Goal: Task Accomplishment & Management: Complete application form

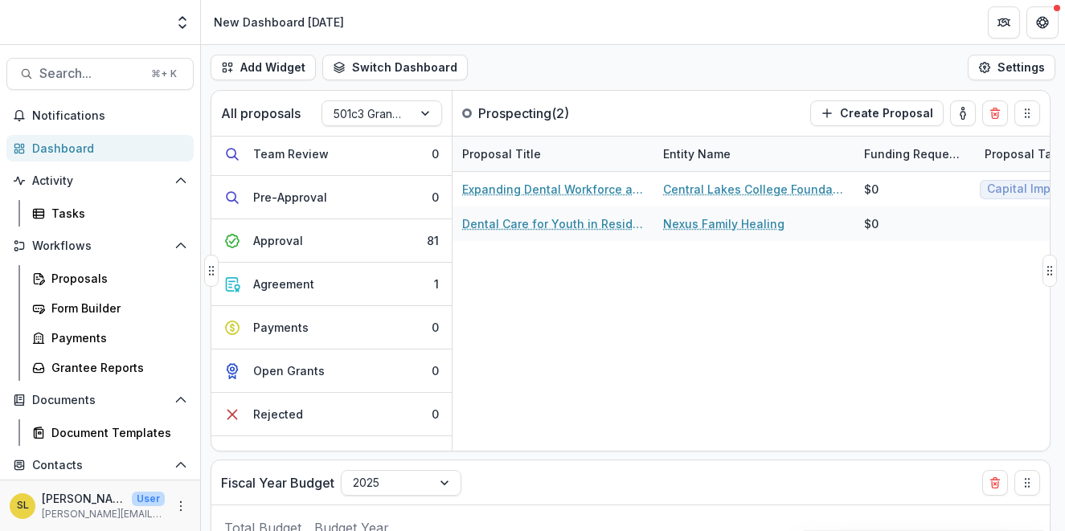
scroll to position [249, 0]
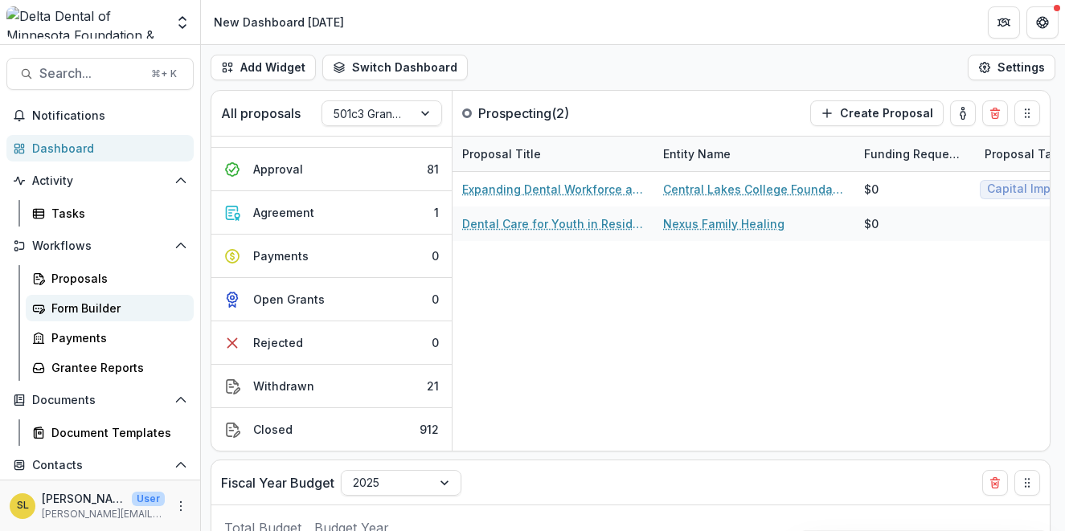
click at [101, 309] on div "Form Builder" at bounding box center [115, 308] width 129 height 17
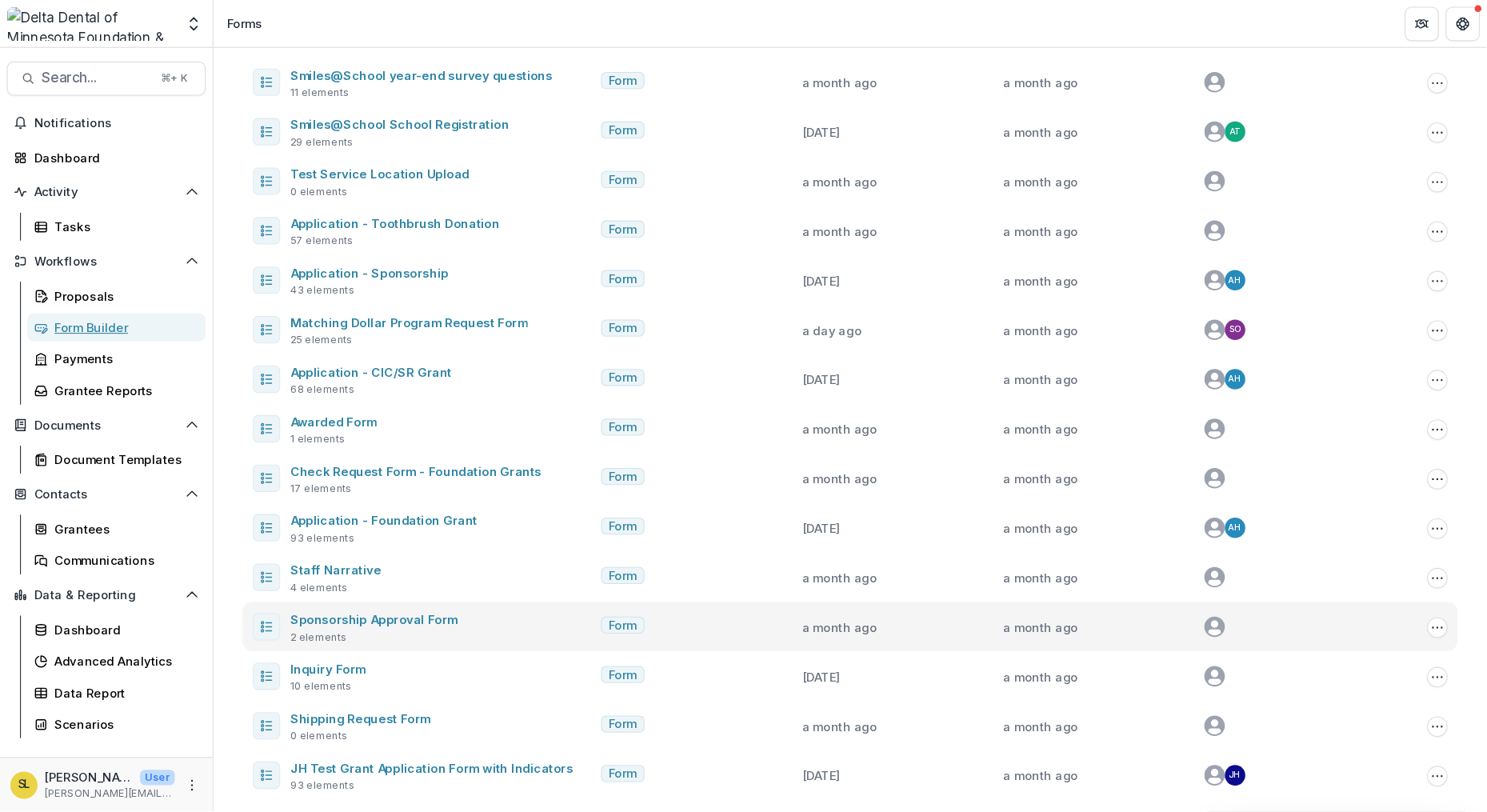
scroll to position [154, 0]
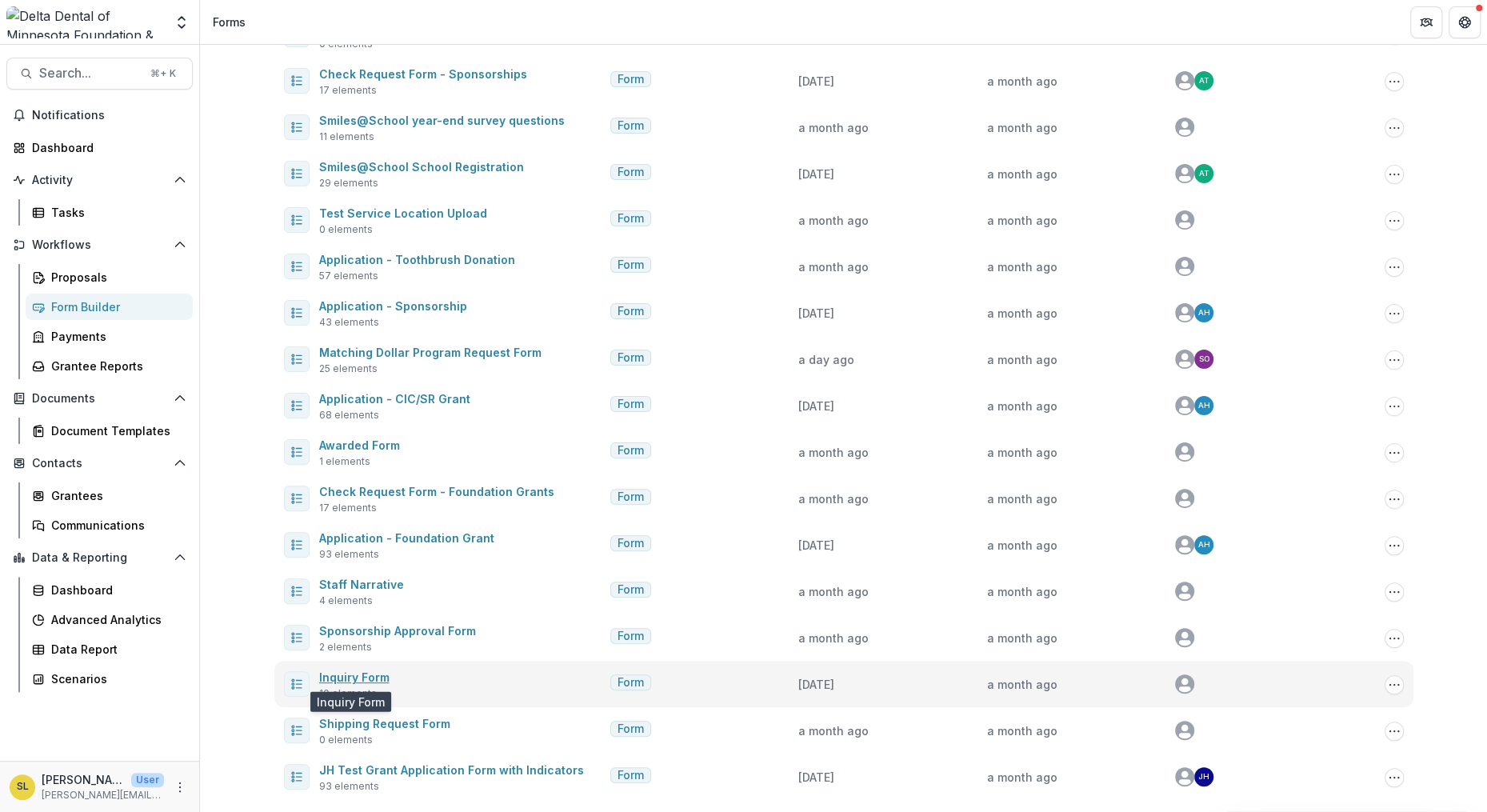
click at [354, 528] on link "Inquiry Form" at bounding box center [354, 678] width 71 height 14
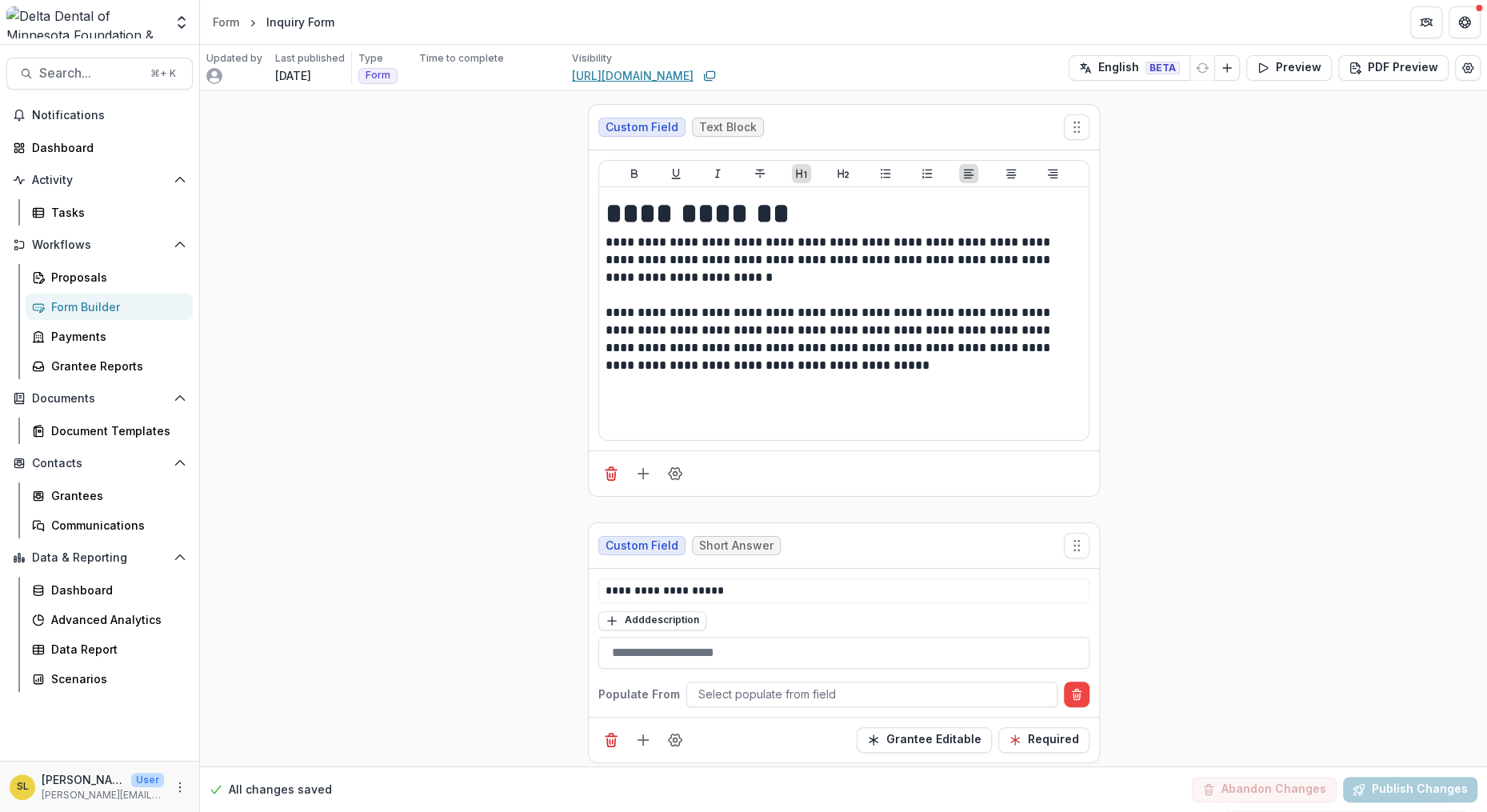
click at [641, 71] on link "[URL][DOMAIN_NAME]" at bounding box center [633, 76] width 121 height 17
click at [124, 300] on div "Form Builder" at bounding box center [114, 306] width 128 height 17
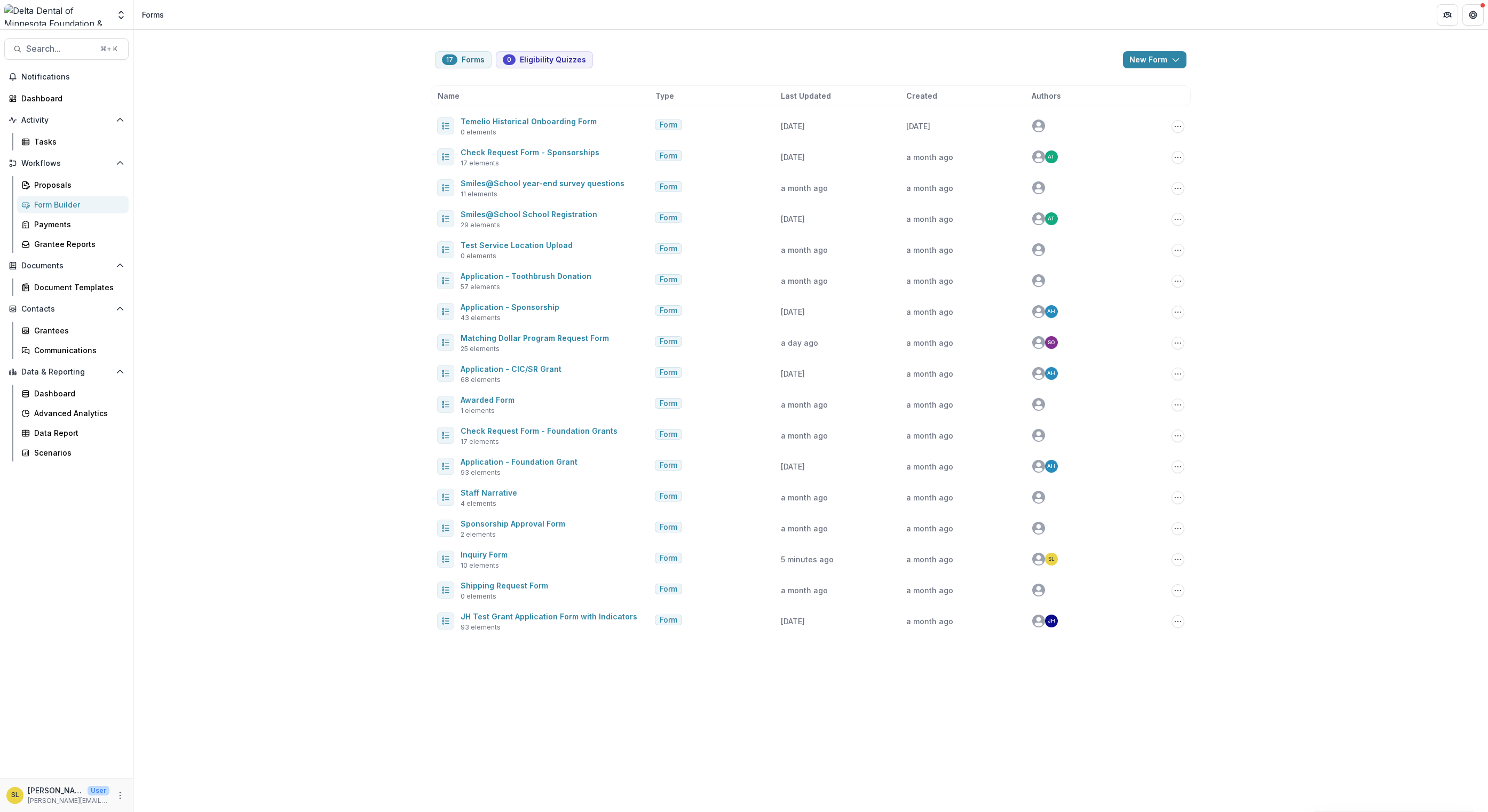
click at [706, 353] on div "17 Forms 0 Eligibility Quizzes New Form New Eligibility Quiz New Form Name Type…" at bounding box center [811, 421] width 1355 height 782
click at [72, 181] on div "Proposals" at bounding box center [76, 185] width 86 height 11
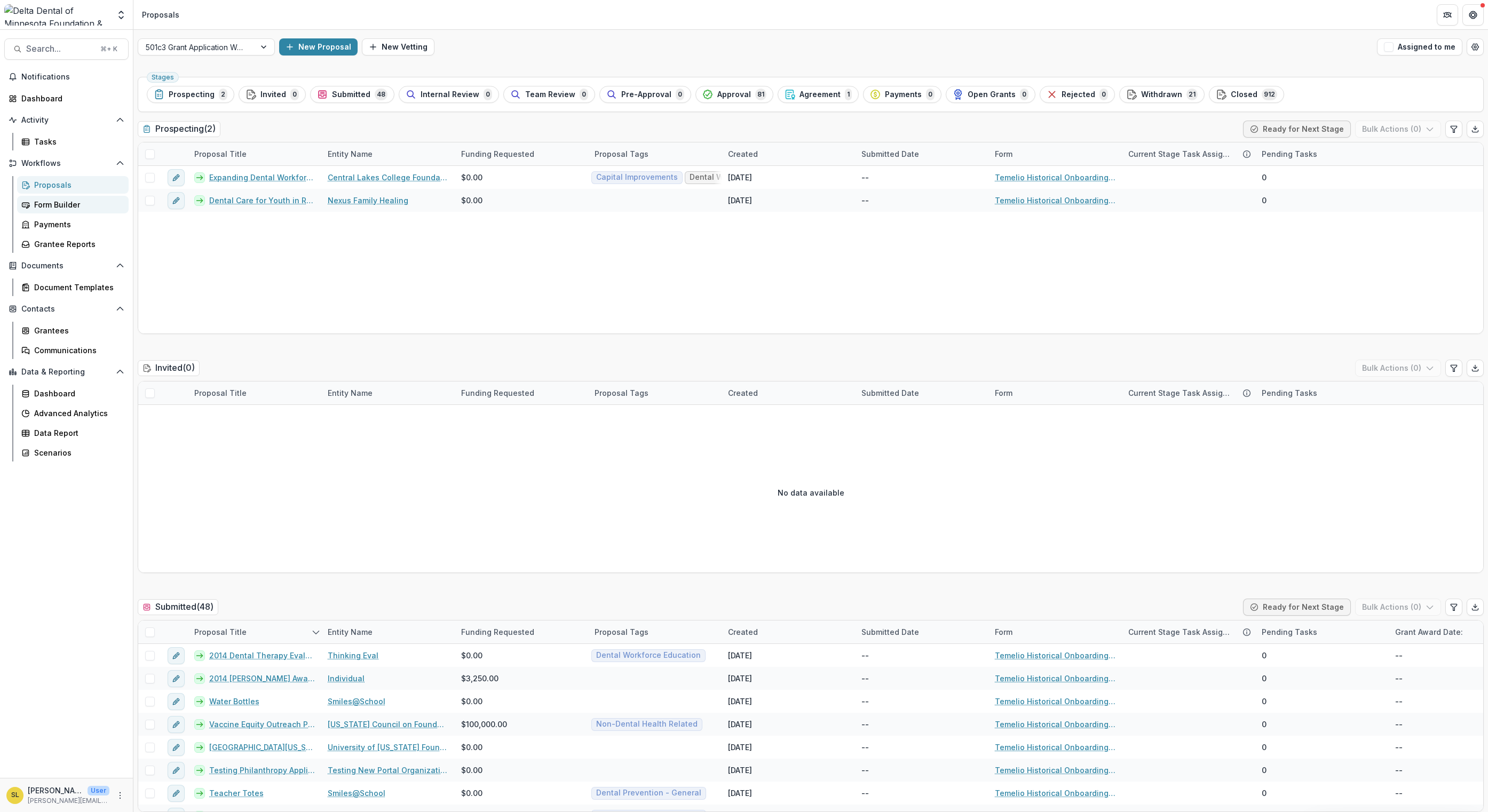
click at [70, 200] on div "Form Builder" at bounding box center [76, 204] width 86 height 11
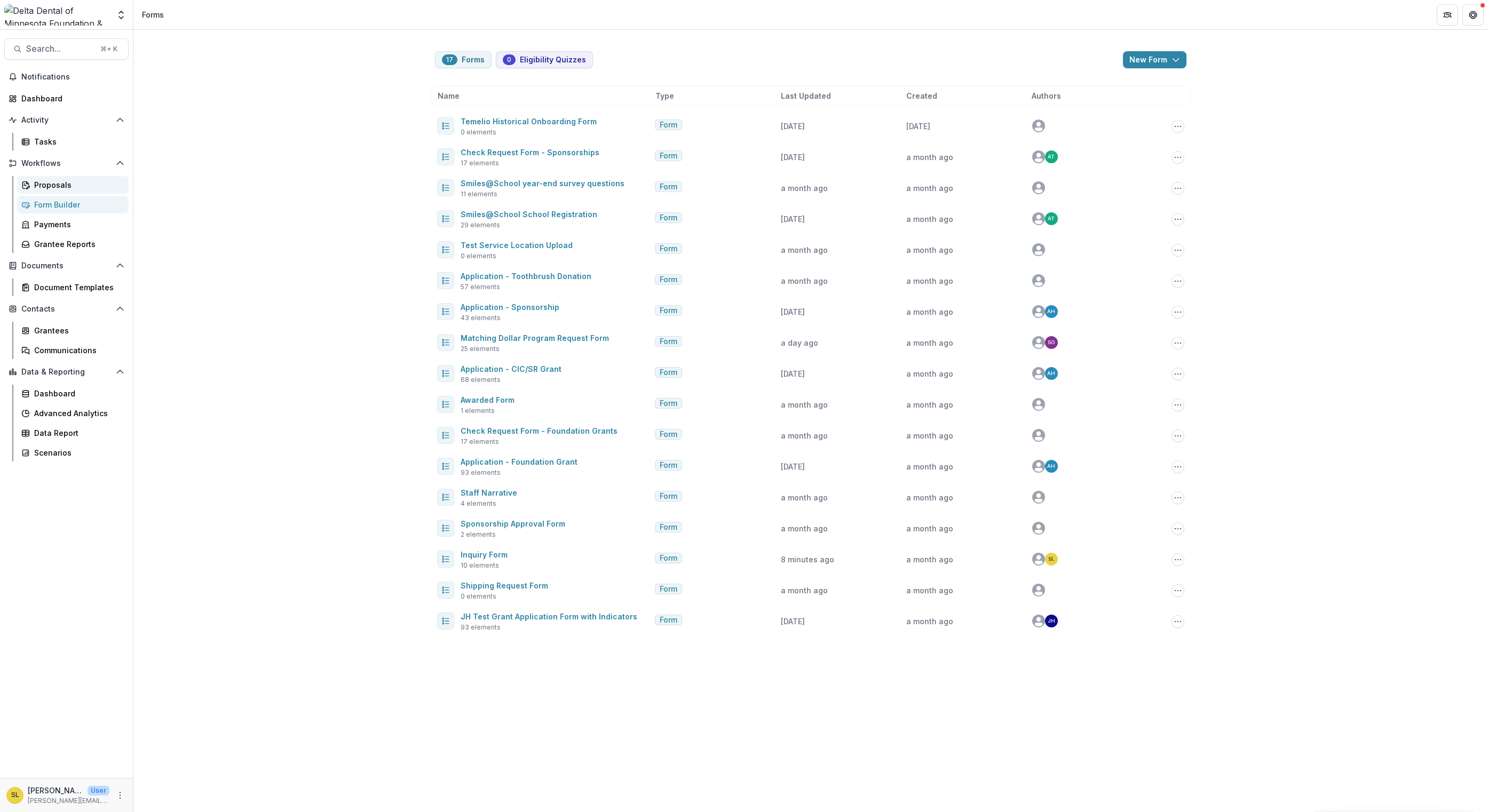
click at [75, 182] on div "Proposals" at bounding box center [76, 185] width 86 height 11
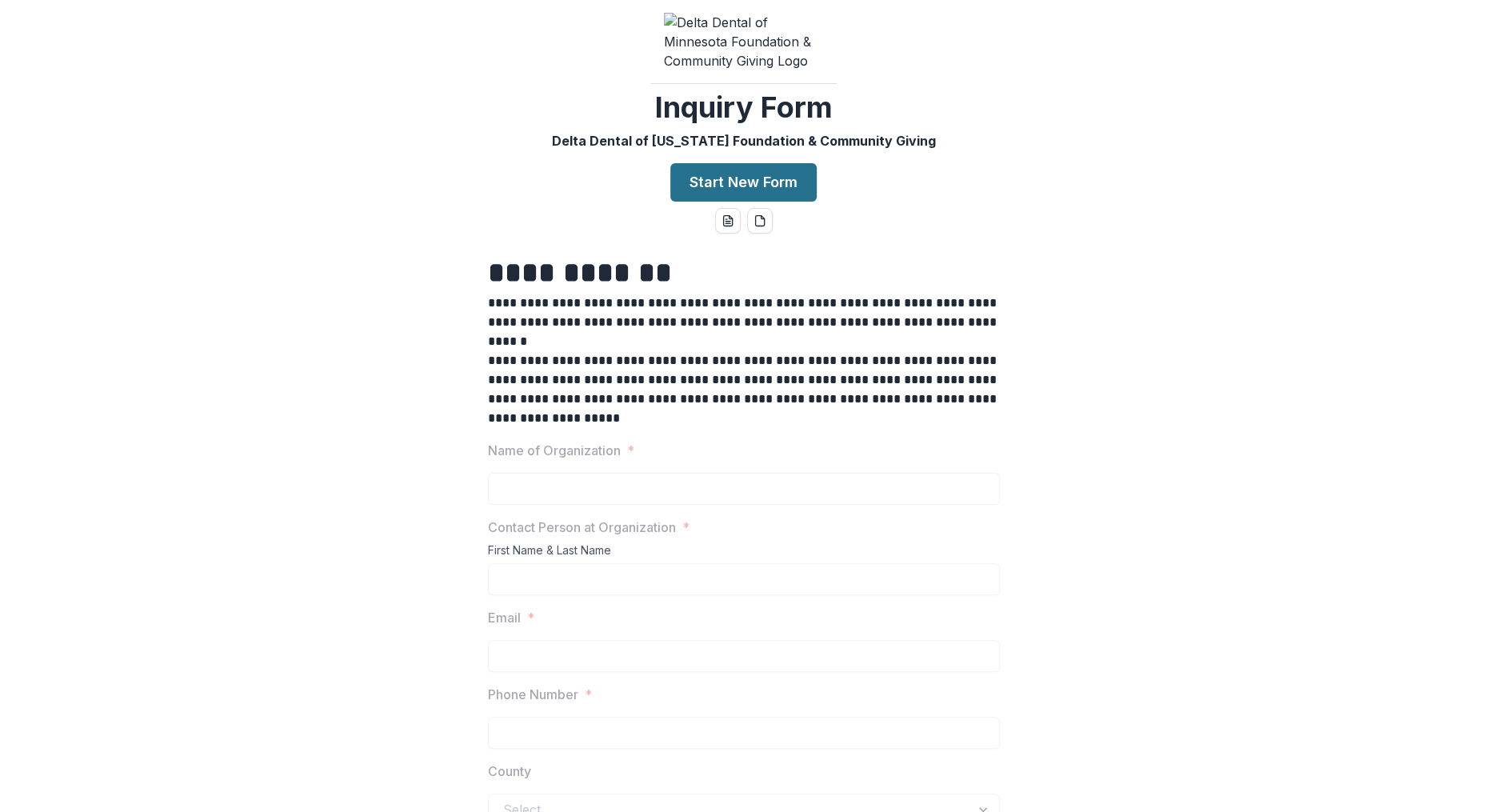
scroll to position [47, 0]
click at [751, 161] on button "Start New Form" at bounding box center [744, 180] width 146 height 39
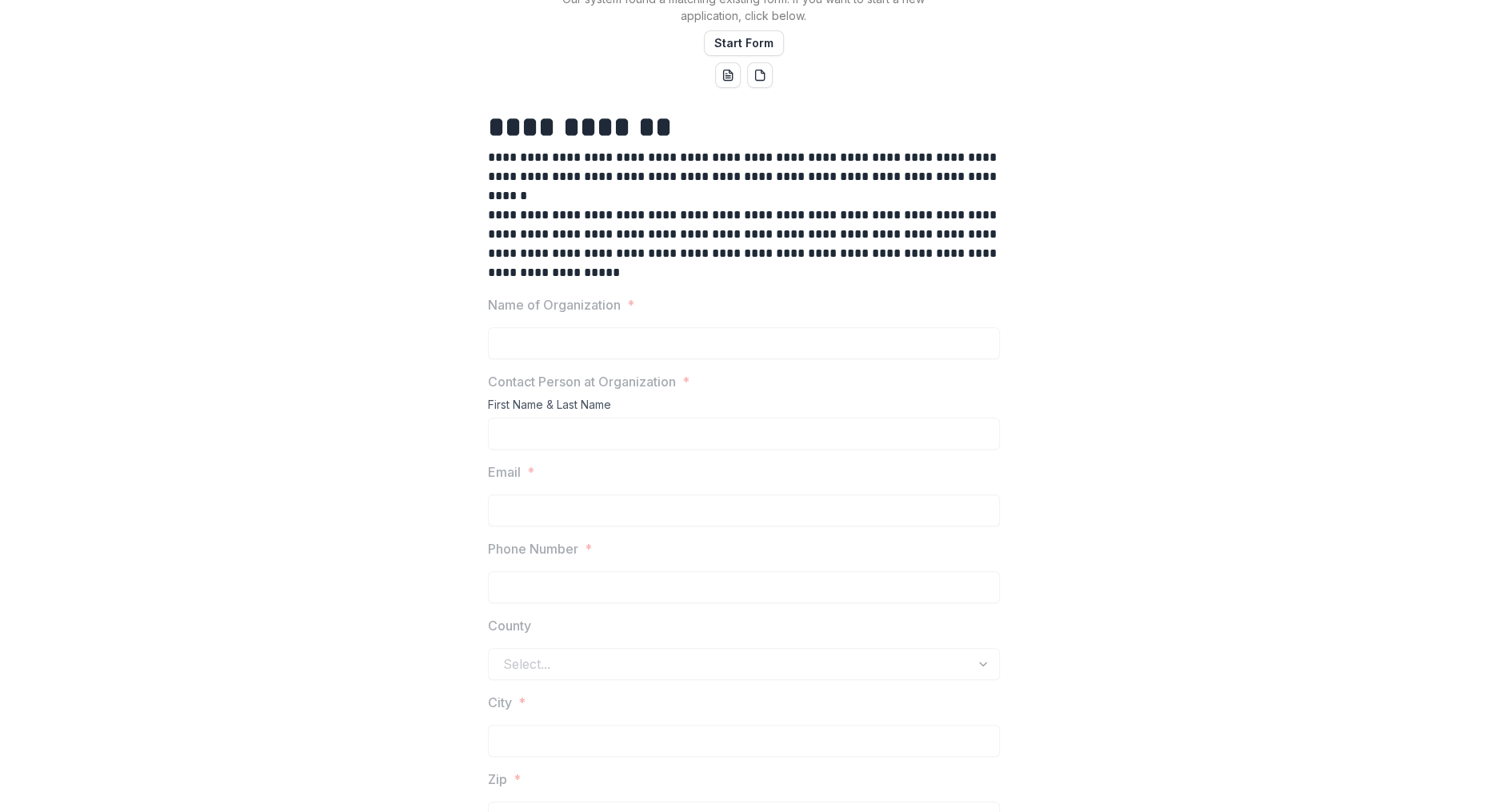
scroll to position [833, 0]
